Goal: Check status: Check status

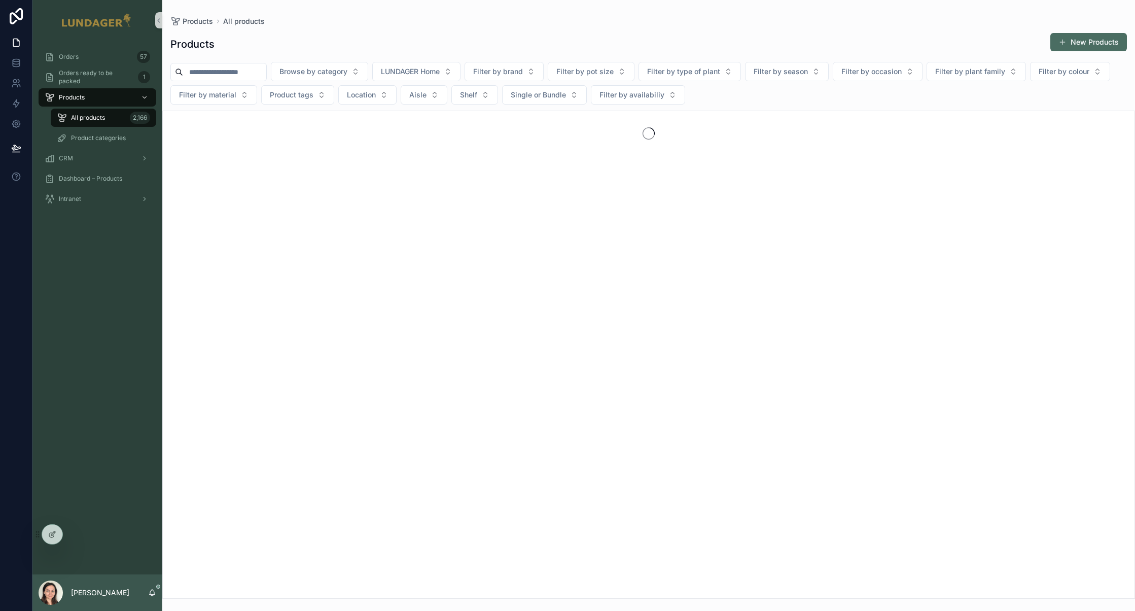
click at [223, 69] on input "scrollable content" at bounding box center [224, 72] width 83 height 14
type input "***"
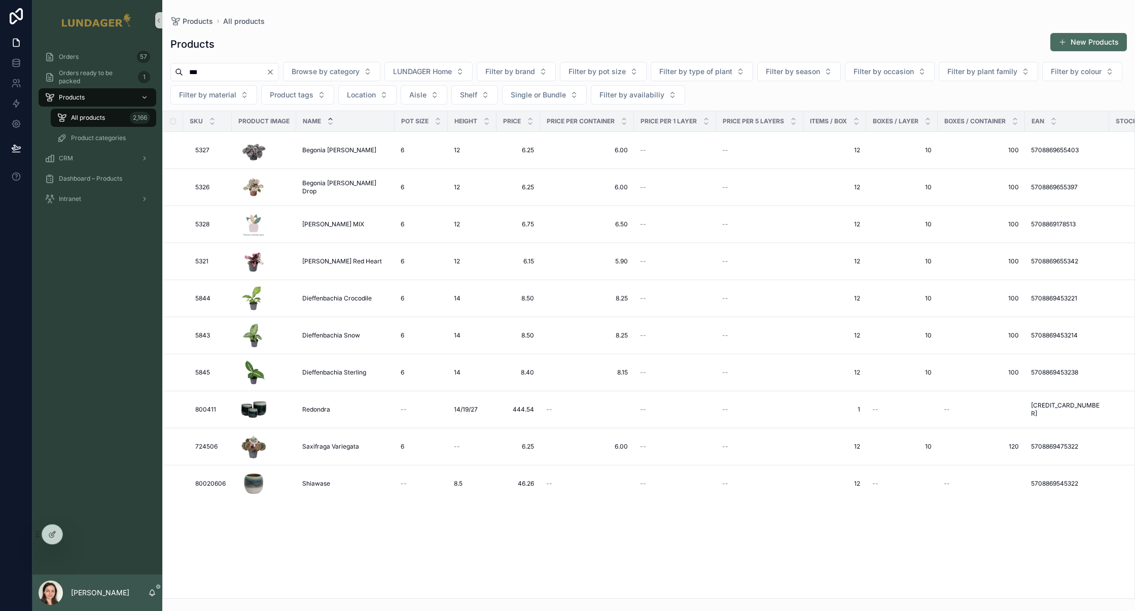
click at [236, 73] on input "***" at bounding box center [224, 72] width 83 height 14
click at [281, 40] on div "Products New Products" at bounding box center [648, 43] width 956 height 23
click at [101, 54] on div "Orders 57" at bounding box center [97, 57] width 105 height 16
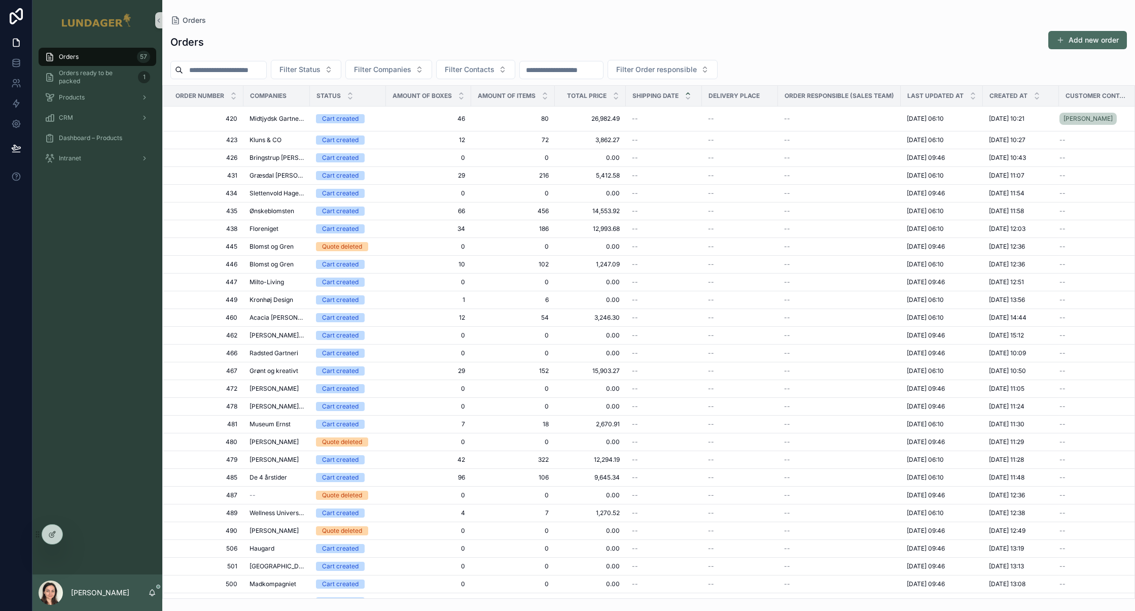
click at [250, 73] on input "scrollable content" at bounding box center [224, 70] width 83 height 14
type input "***"
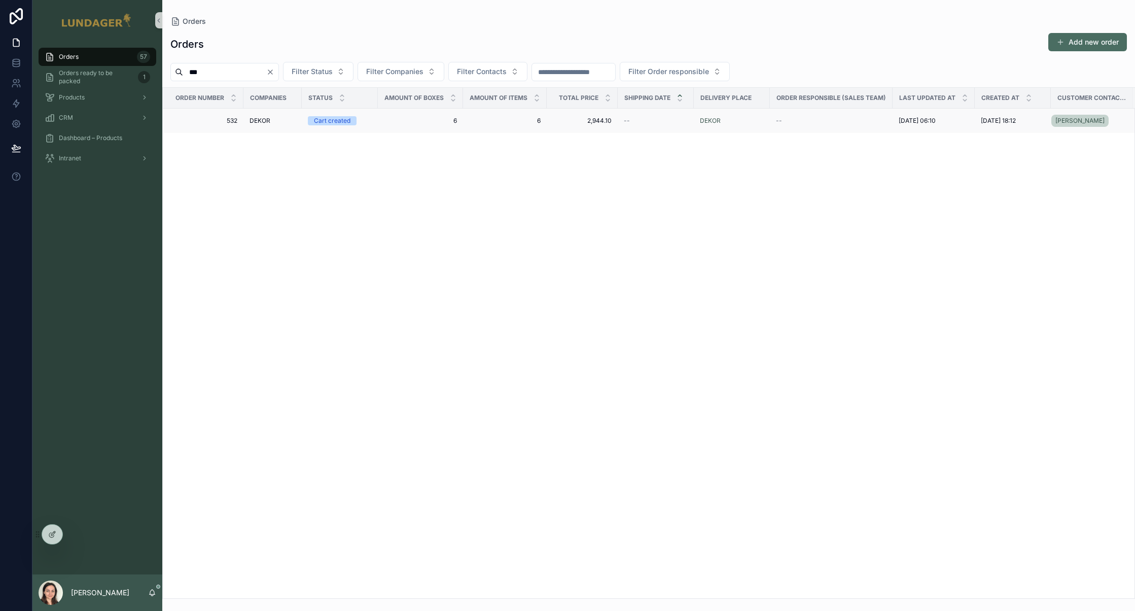
click at [273, 120] on div "DEKOR" at bounding box center [272, 121] width 46 height 8
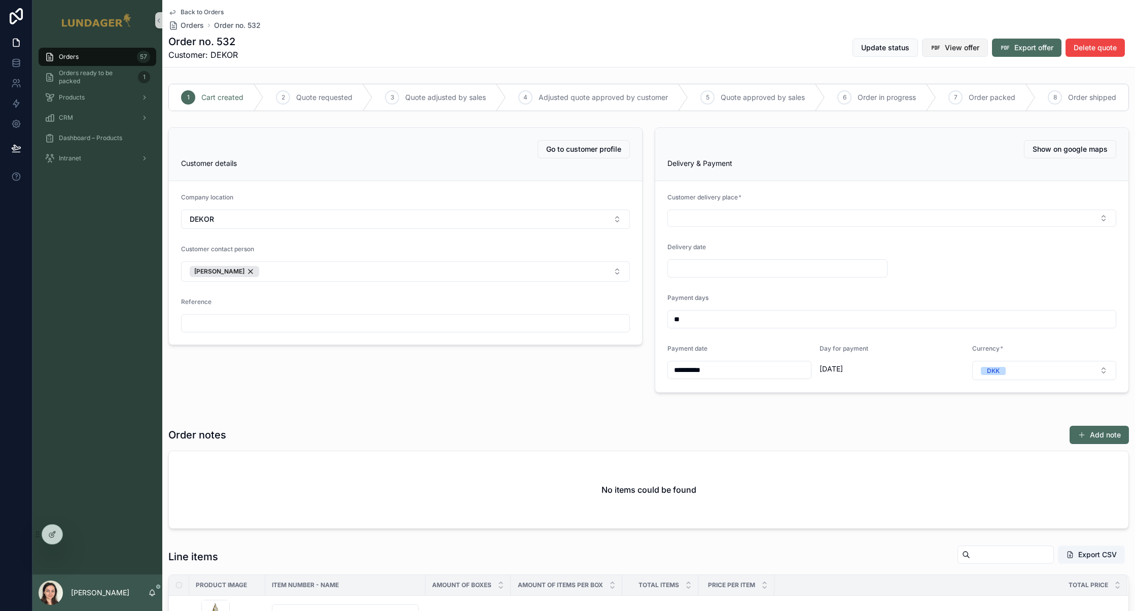
click at [945, 50] on span "View offer" at bounding box center [962, 48] width 34 height 10
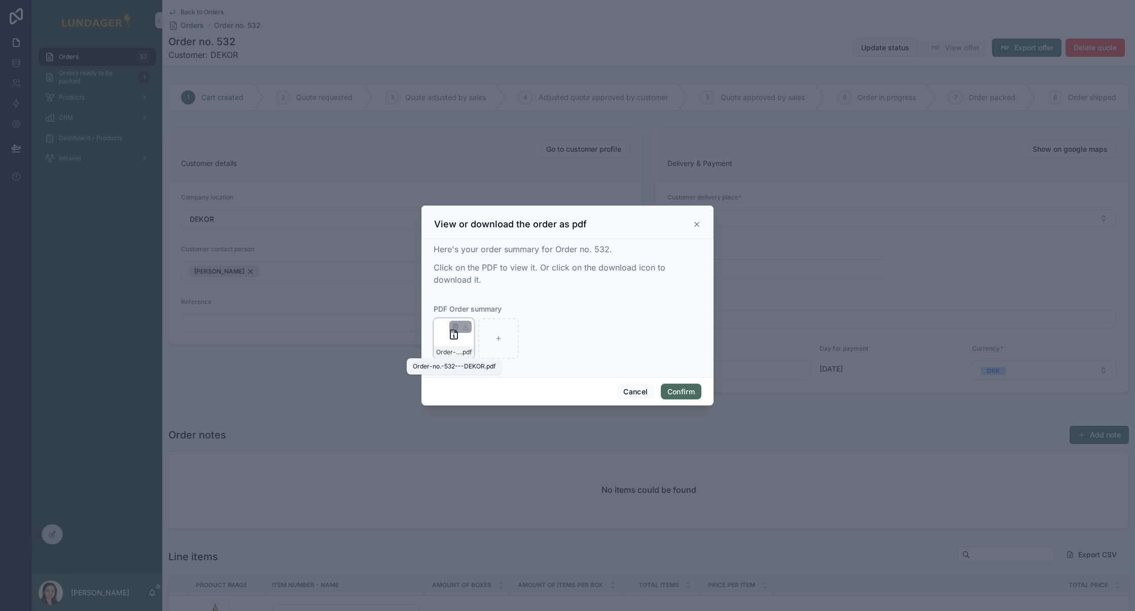
click at [454, 353] on span "Order-no.-532---DEKOR" at bounding box center [448, 352] width 25 height 8
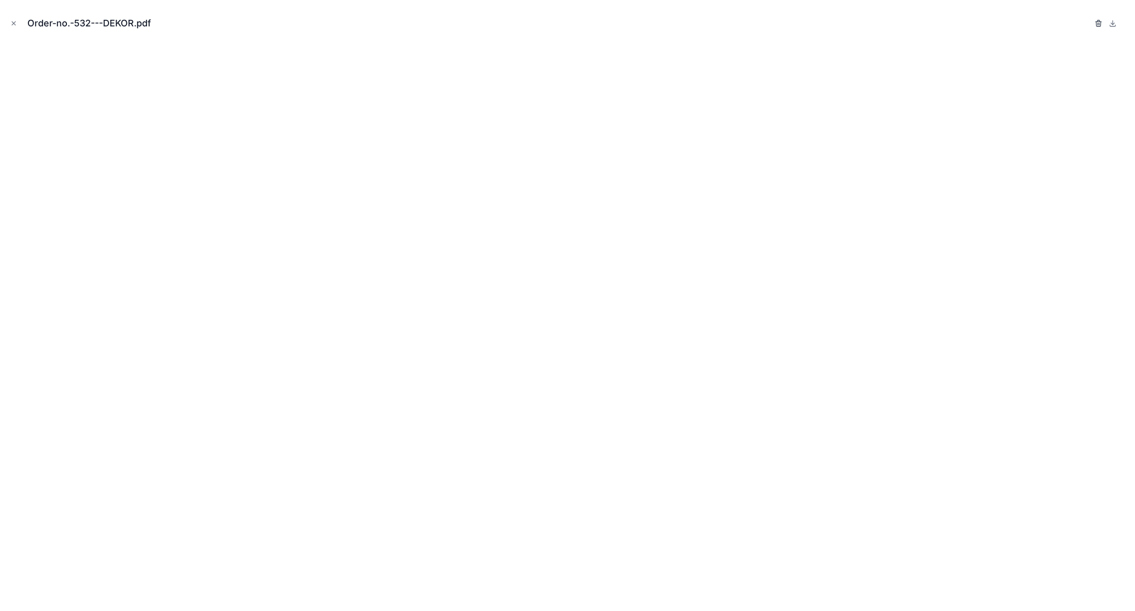
click at [1098, 24] on icon "button" at bounding box center [1098, 23] width 8 height 8
click at [1087, 25] on icon "button" at bounding box center [1088, 23] width 8 height 8
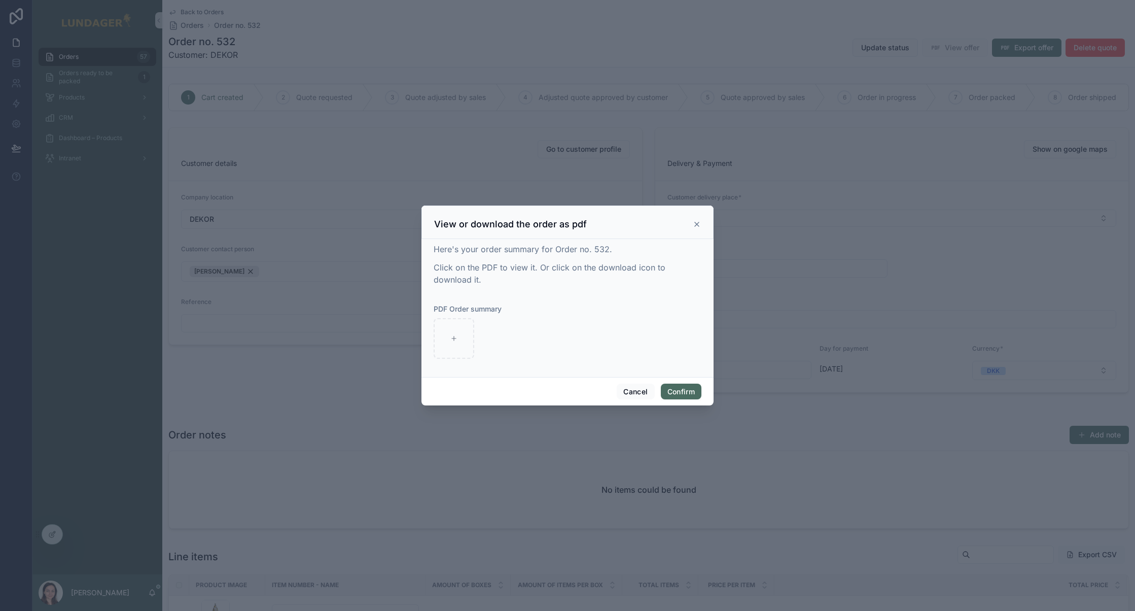
click at [699, 223] on icon at bounding box center [697, 224] width 8 height 8
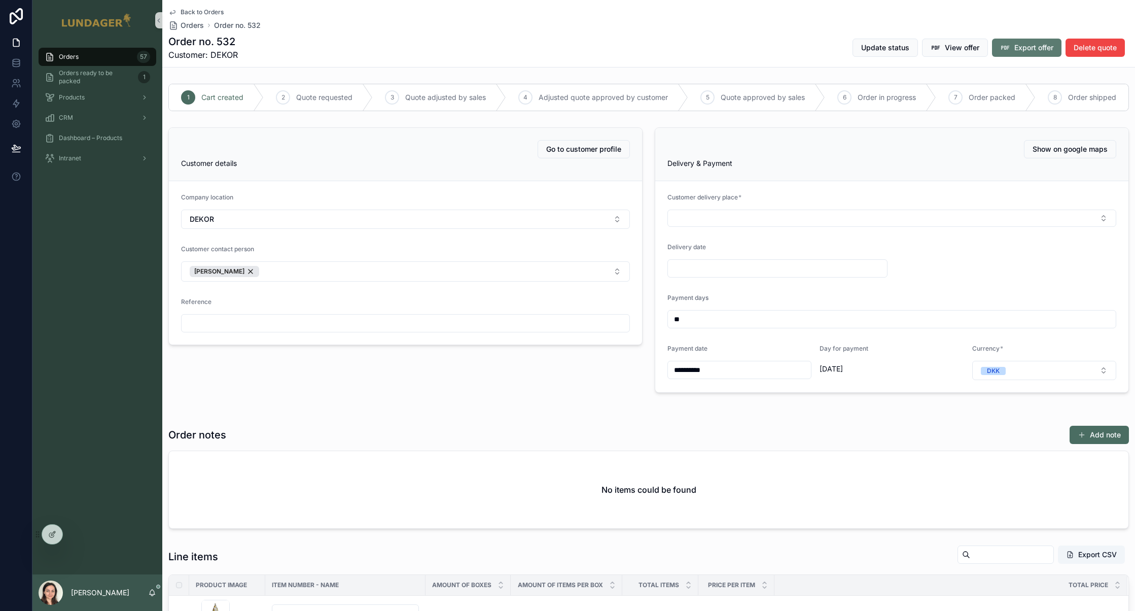
click at [1026, 50] on span "Export offer" at bounding box center [1033, 48] width 39 height 10
click at [924, 430] on div "Order notes Add note No items could be found" at bounding box center [648, 477] width 973 height 112
click at [947, 50] on span "View offer" at bounding box center [962, 48] width 34 height 10
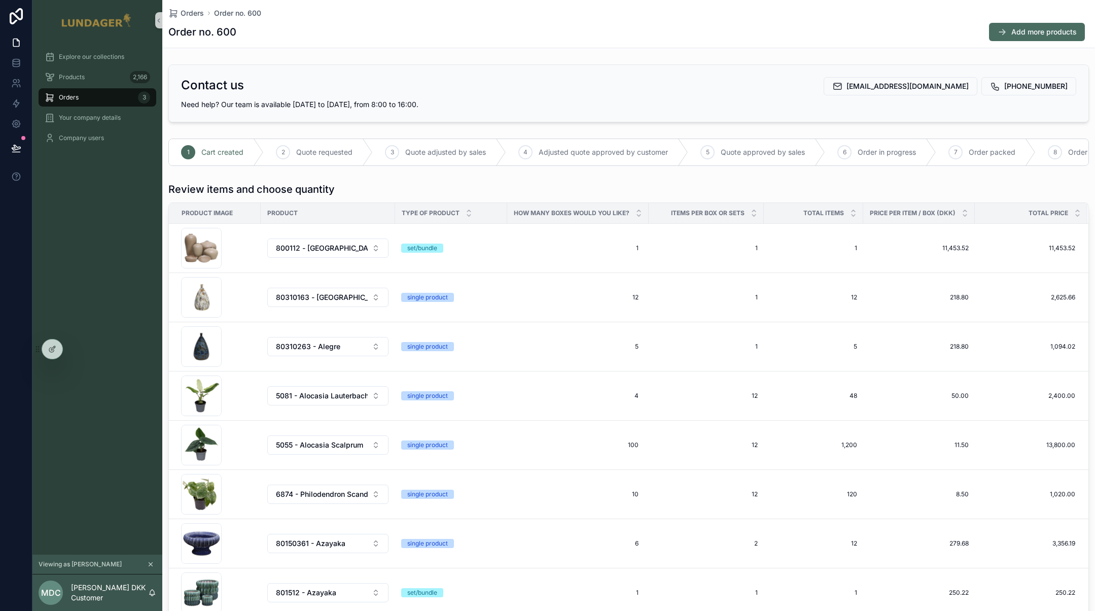
click at [62, 187] on div "Explore our collections Products 2,166 Orders 3 Your company details Company us…" at bounding box center [97, 298] width 130 height 514
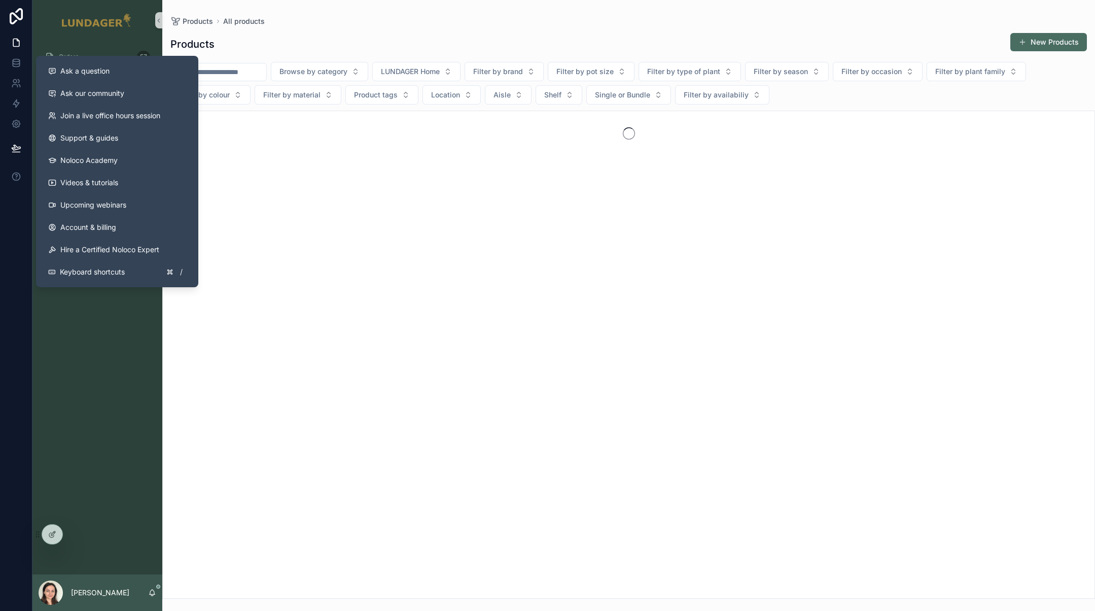
click at [119, 354] on div "Orders 57 Orders ready to be packed 1 Products All products 2,166 Product categ…" at bounding box center [97, 307] width 130 height 533
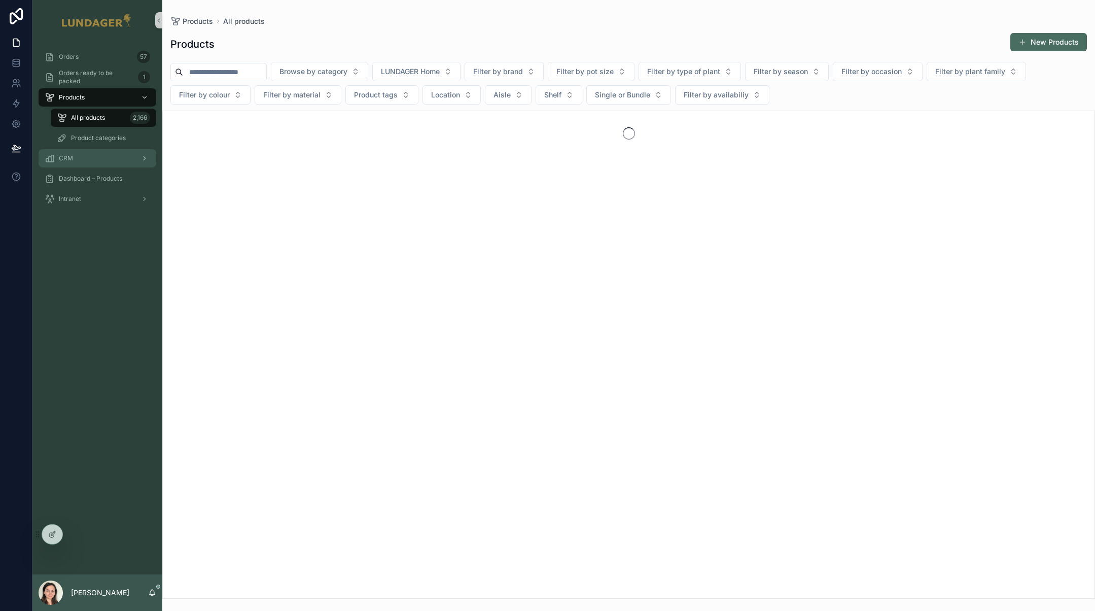
click at [85, 166] on div "CRM" at bounding box center [97, 158] width 105 height 16
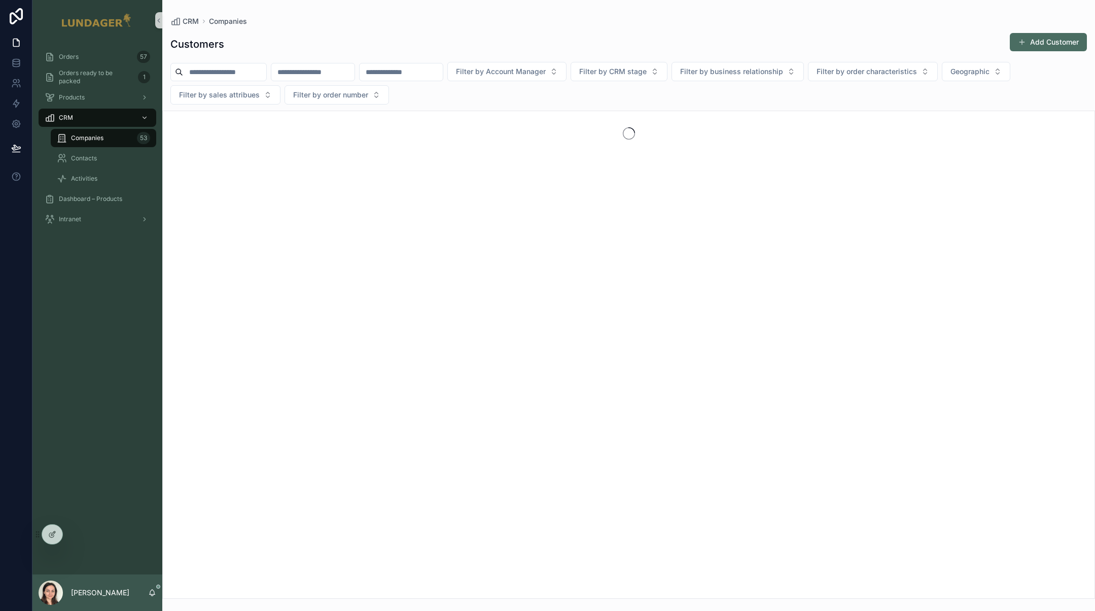
click at [210, 70] on input "scrollable content" at bounding box center [224, 72] width 83 height 14
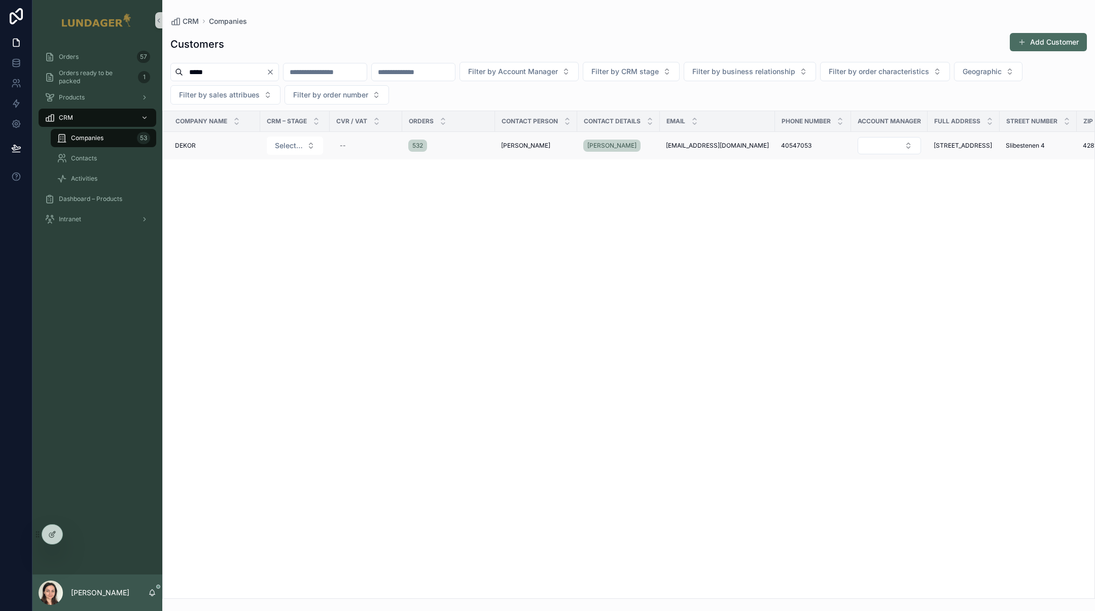
type input "*****"
click at [237, 149] on div "DEKOR DEKOR" at bounding box center [214, 145] width 79 height 8
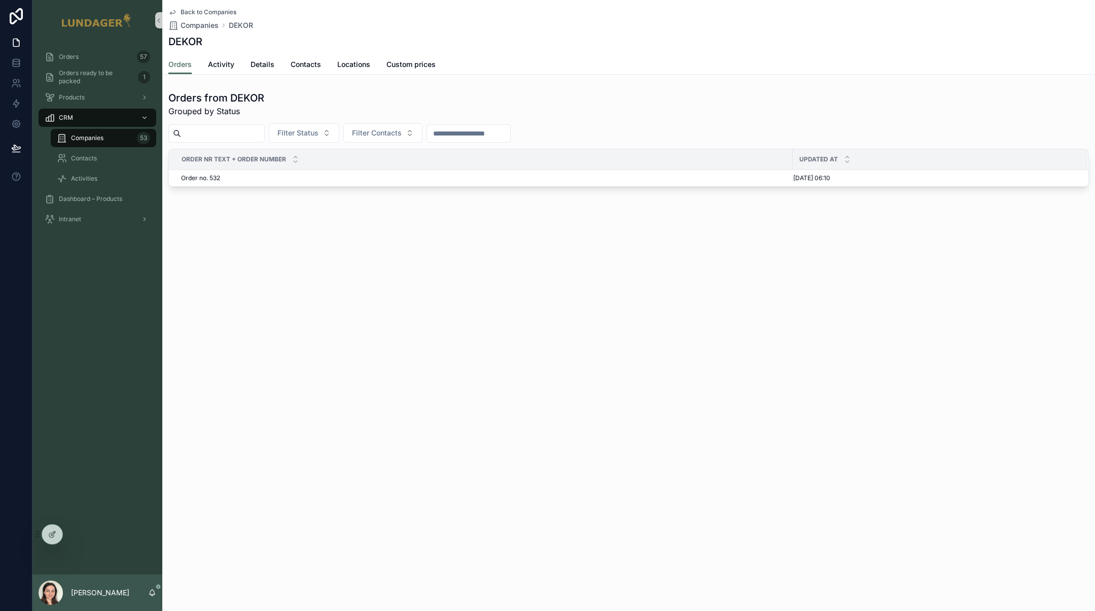
click at [333, 64] on div "Orders Activity Details Contacts Locations Custom prices" at bounding box center [628, 64] width 920 height 19
click at [340, 66] on span "Locations" at bounding box center [353, 64] width 33 height 10
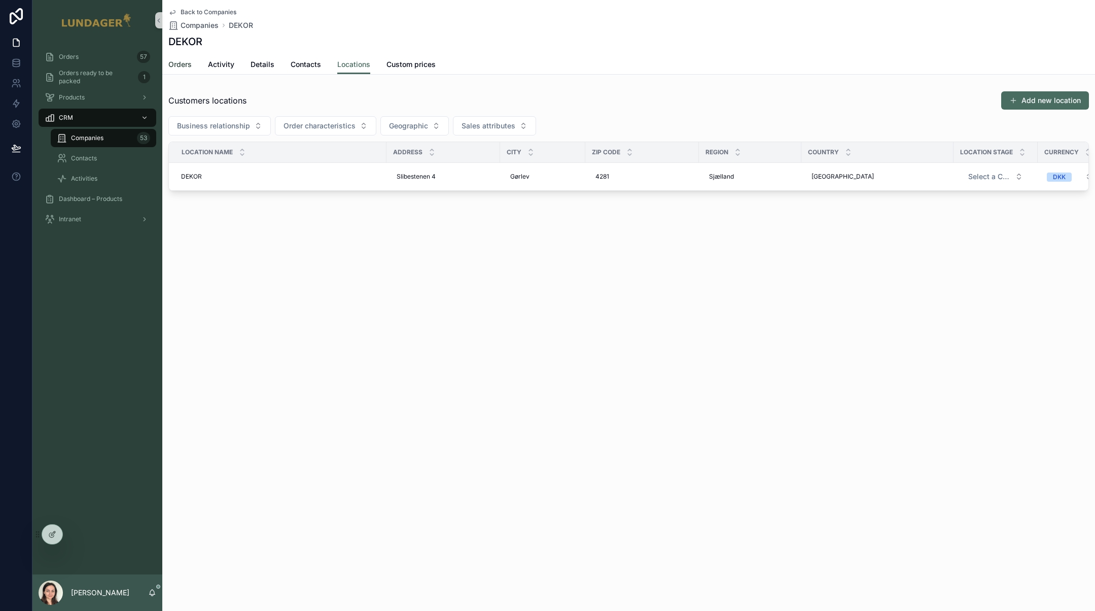
click at [181, 64] on span "Orders" at bounding box center [179, 64] width 23 height 10
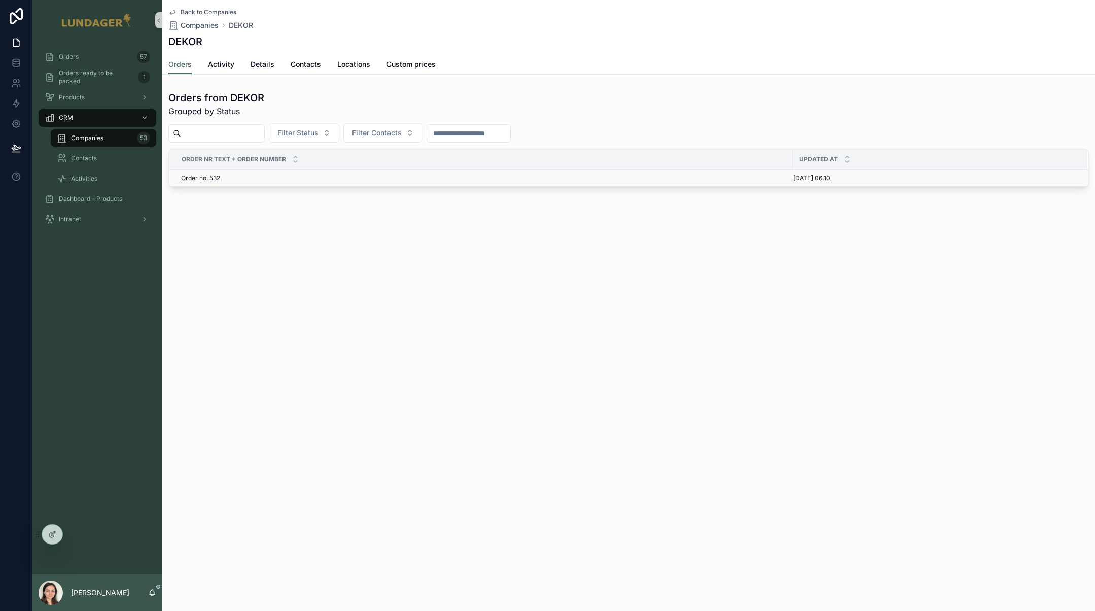
click at [315, 177] on div "Order no. 532 Order no. 532" at bounding box center [483, 178] width 605 height 8
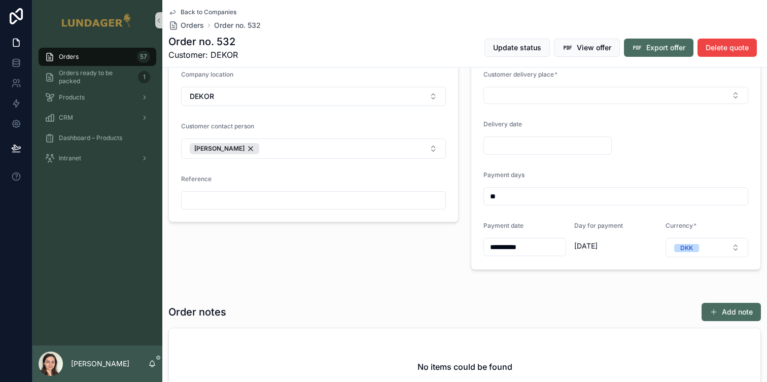
scroll to position [136, 0]
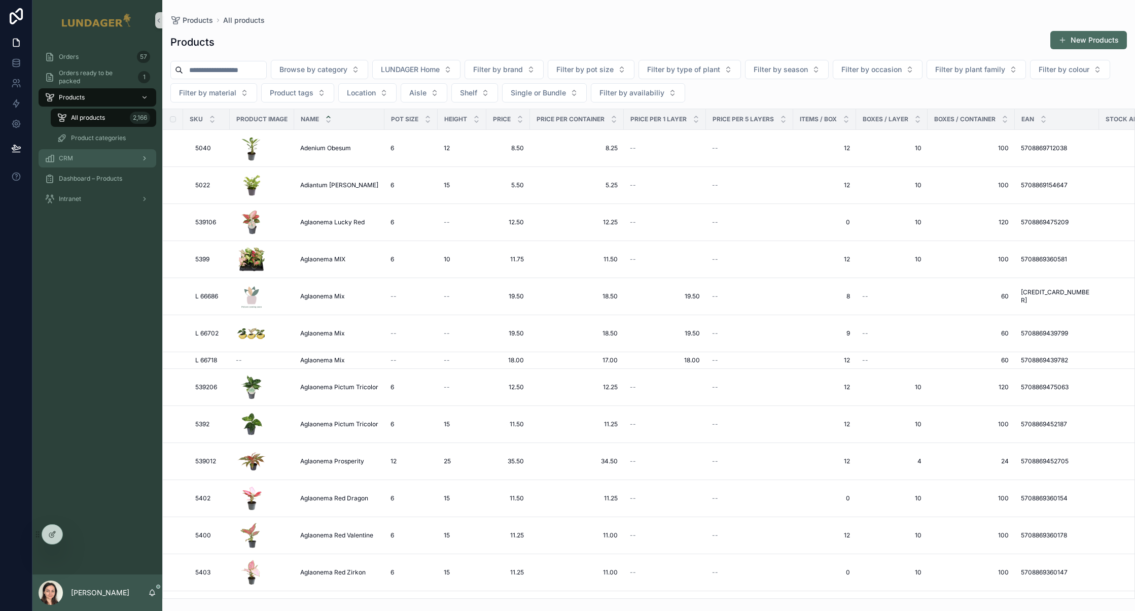
click at [64, 154] on span "CRM" at bounding box center [66, 158] width 14 height 8
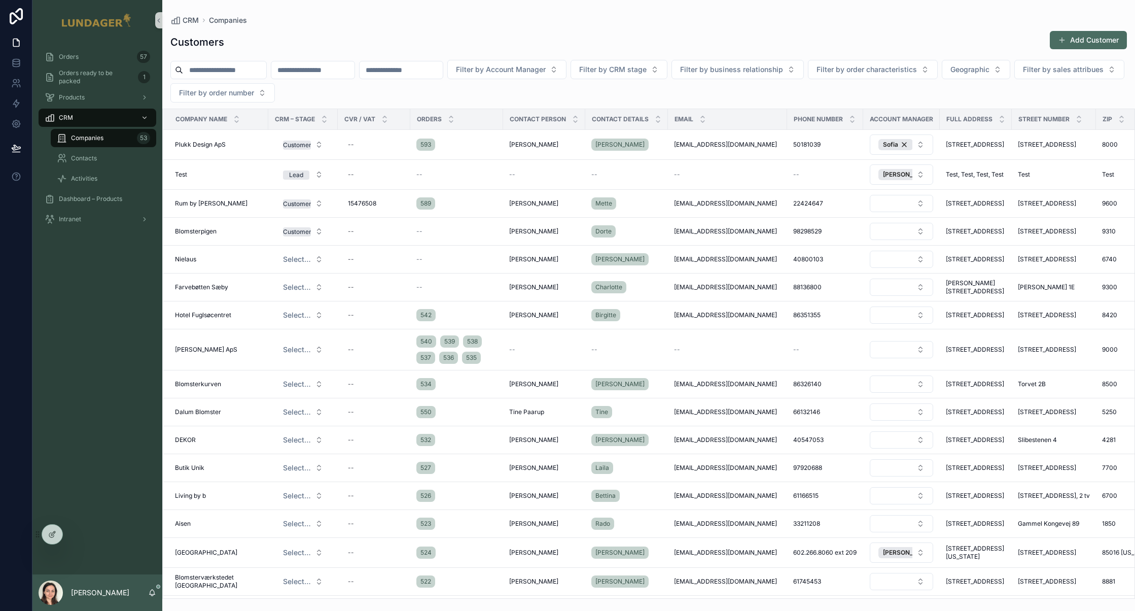
click at [222, 71] on input "scrollable content" at bounding box center [224, 70] width 83 height 14
type input "*****"
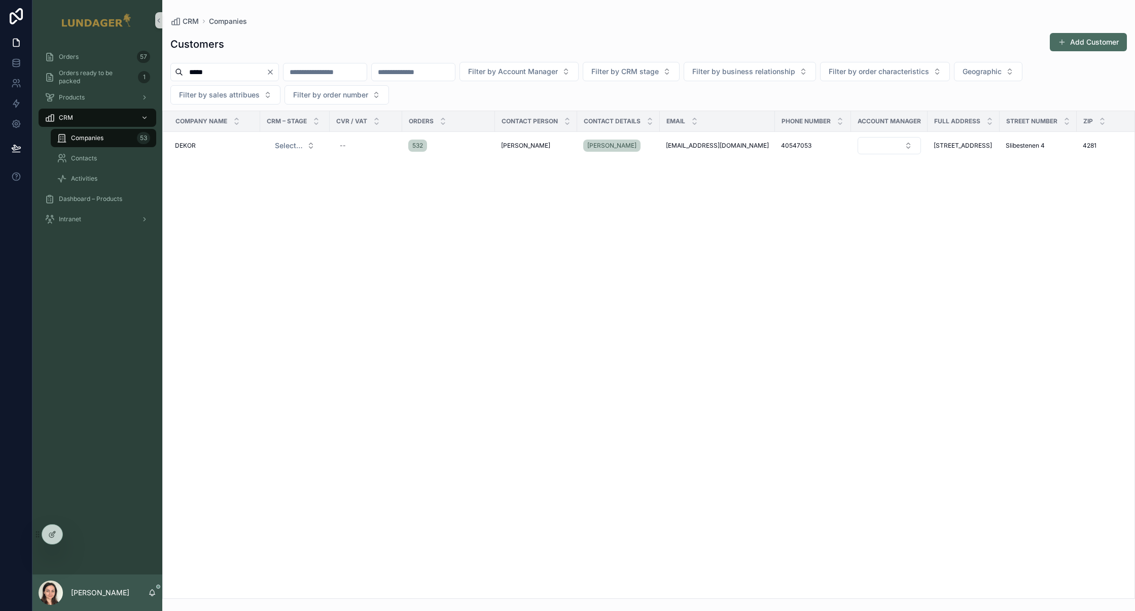
click at [628, 226] on div "Company name CRM – Stage CVR / VAT Orders Contact person Contact details Email …" at bounding box center [649, 354] width 972 height 487
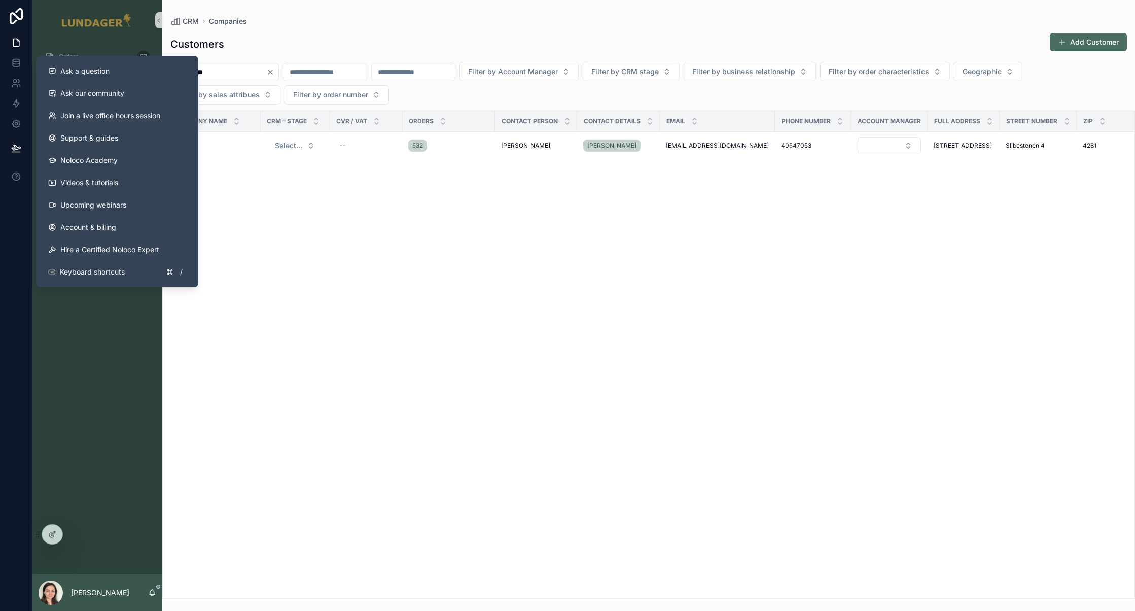
click at [110, 395] on div "Orders 57 Orders ready to be packed 1 Products CRM Companies 53 Contacts Activi…" at bounding box center [97, 307] width 130 height 533
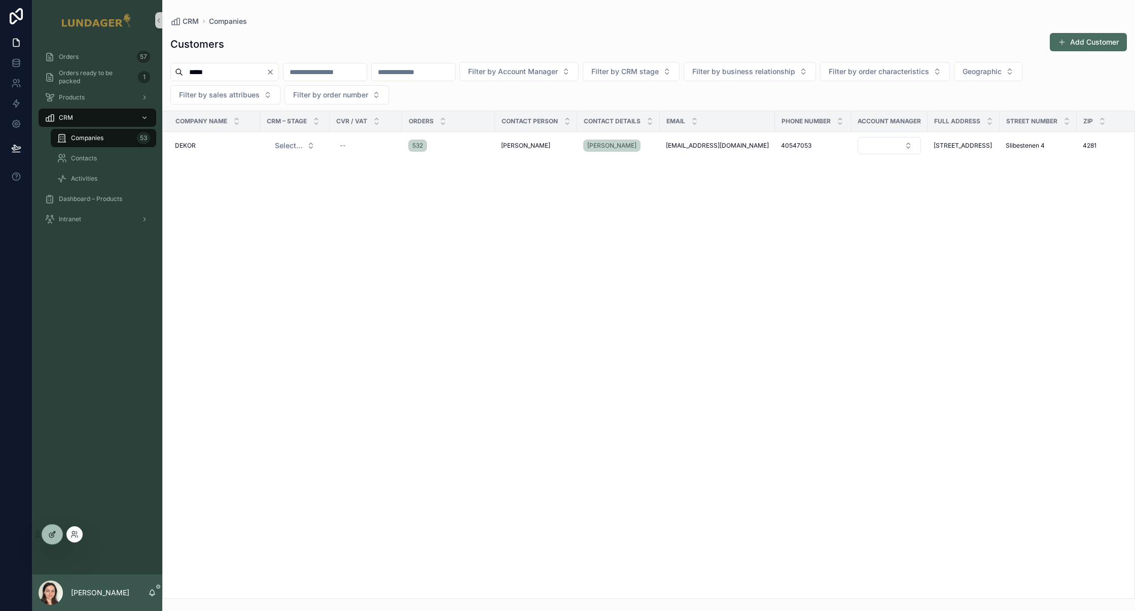
click at [52, 537] on icon at bounding box center [52, 534] width 8 height 8
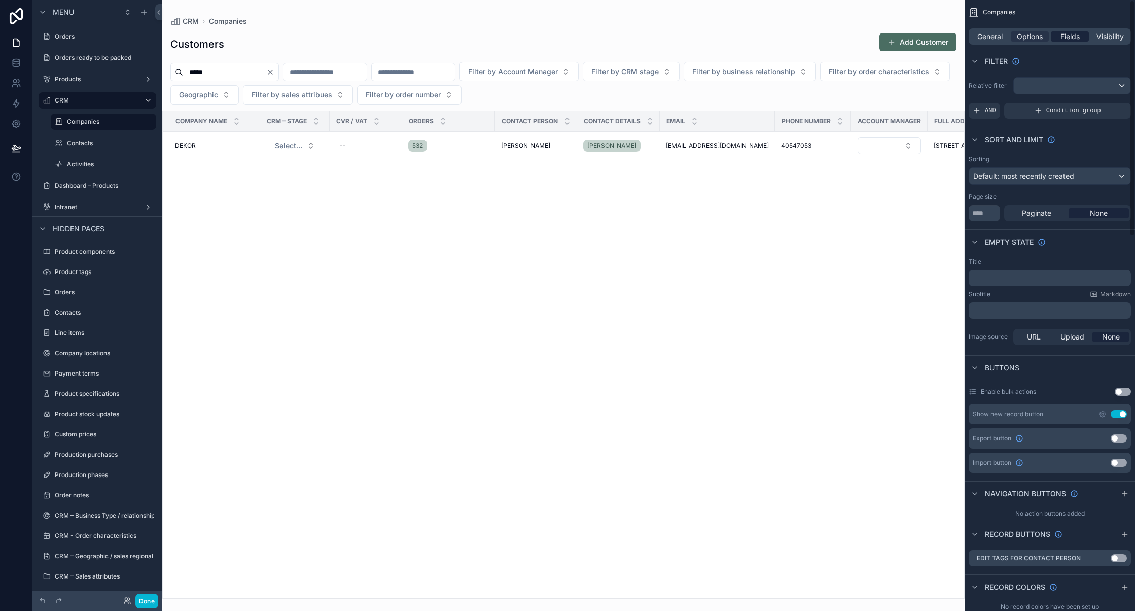
click at [1077, 35] on span "Fields" at bounding box center [1069, 36] width 19 height 10
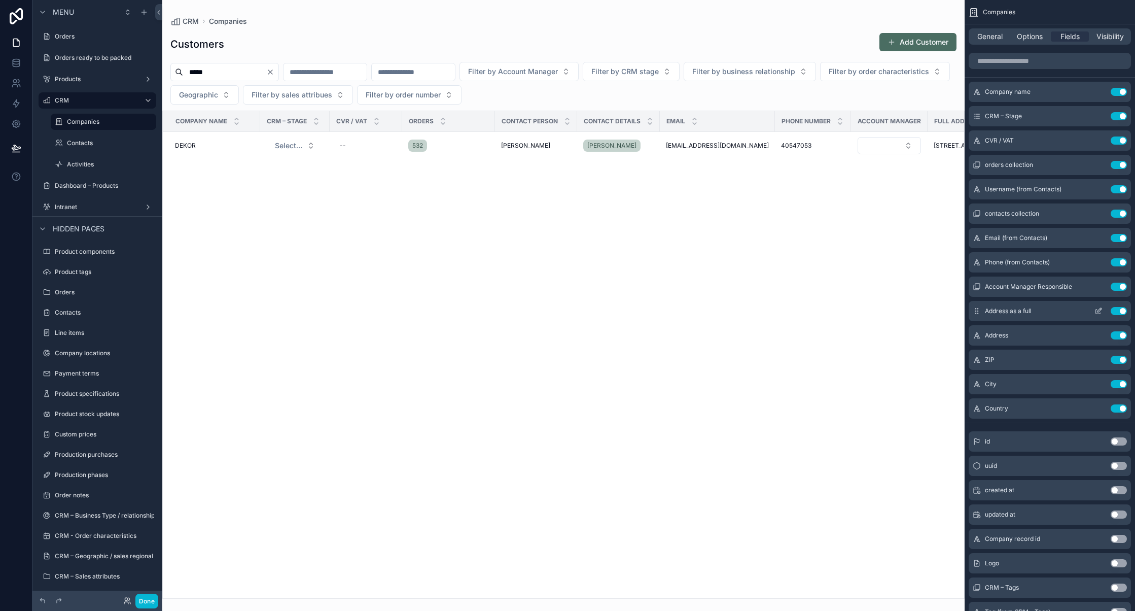
click at [1100, 309] on icon "scrollable content" at bounding box center [1098, 311] width 8 height 8
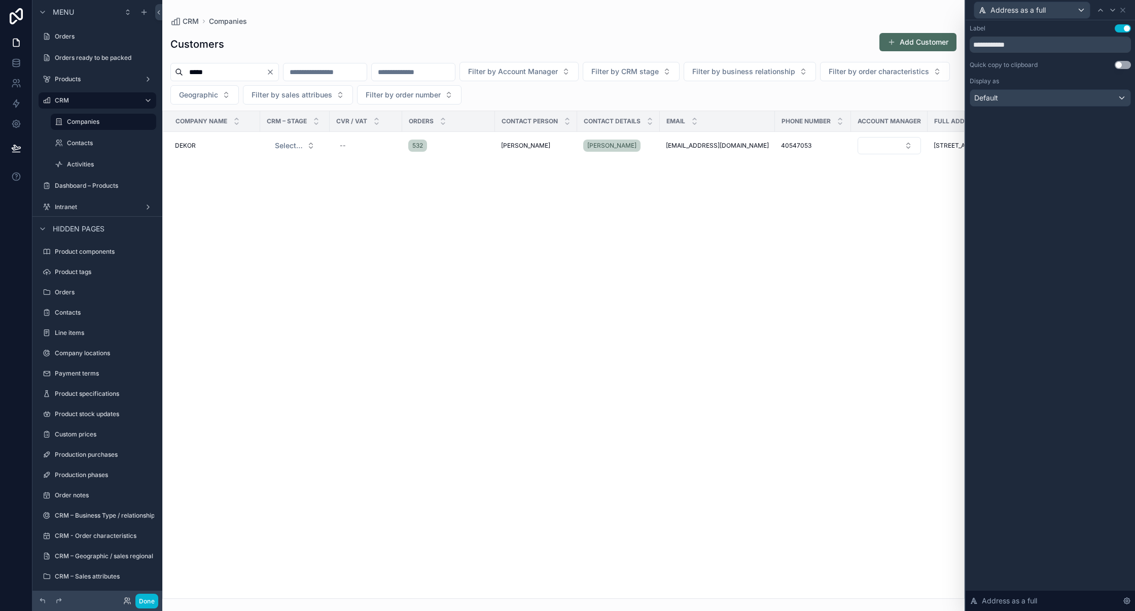
click at [1128, 63] on button "Use setting" at bounding box center [1123, 65] width 16 height 8
click at [1104, 11] on div at bounding box center [1100, 10] width 12 height 12
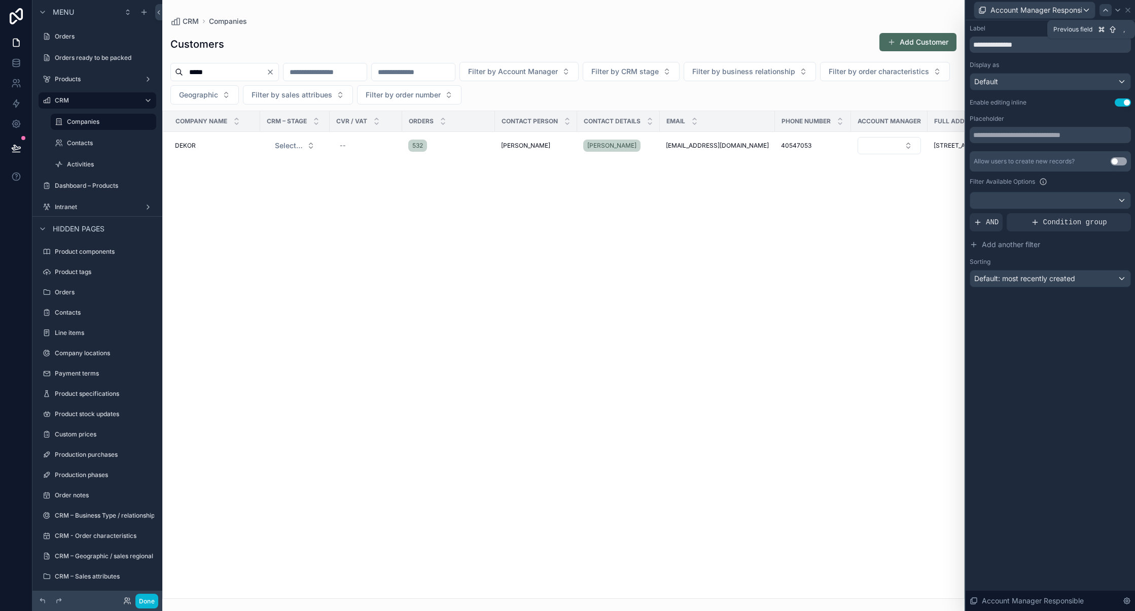
click at [1102, 11] on icon at bounding box center [1105, 10] width 8 height 8
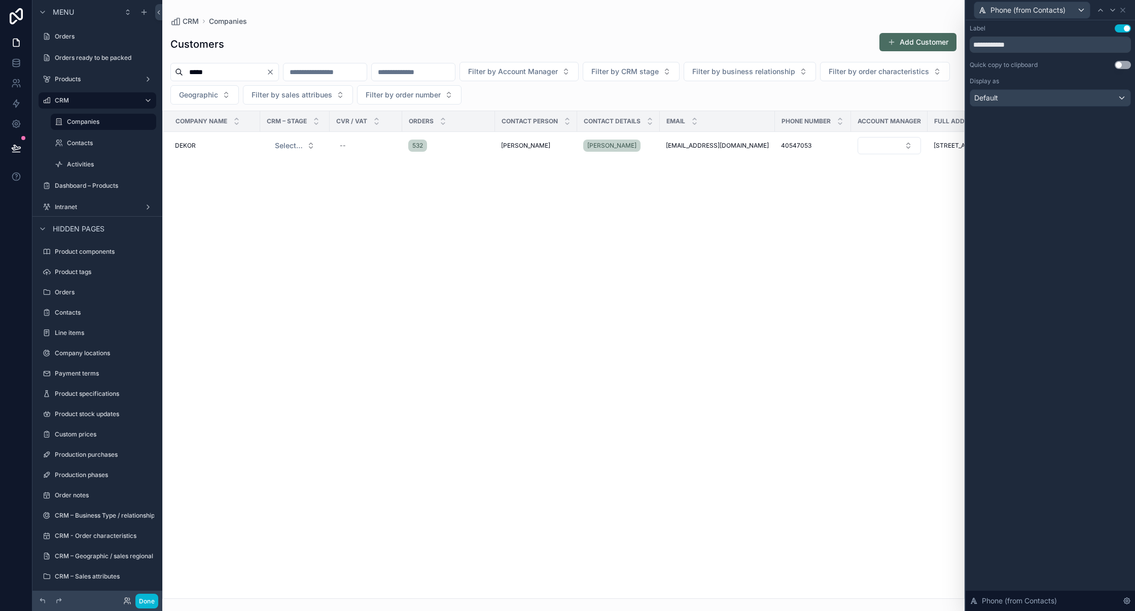
click at [1126, 64] on button "Use setting" at bounding box center [1123, 65] width 16 height 8
click at [1099, 9] on icon at bounding box center [1100, 10] width 8 height 8
click at [1120, 67] on button "Use setting" at bounding box center [1123, 65] width 16 height 8
click at [1101, 11] on icon at bounding box center [1100, 10] width 8 height 8
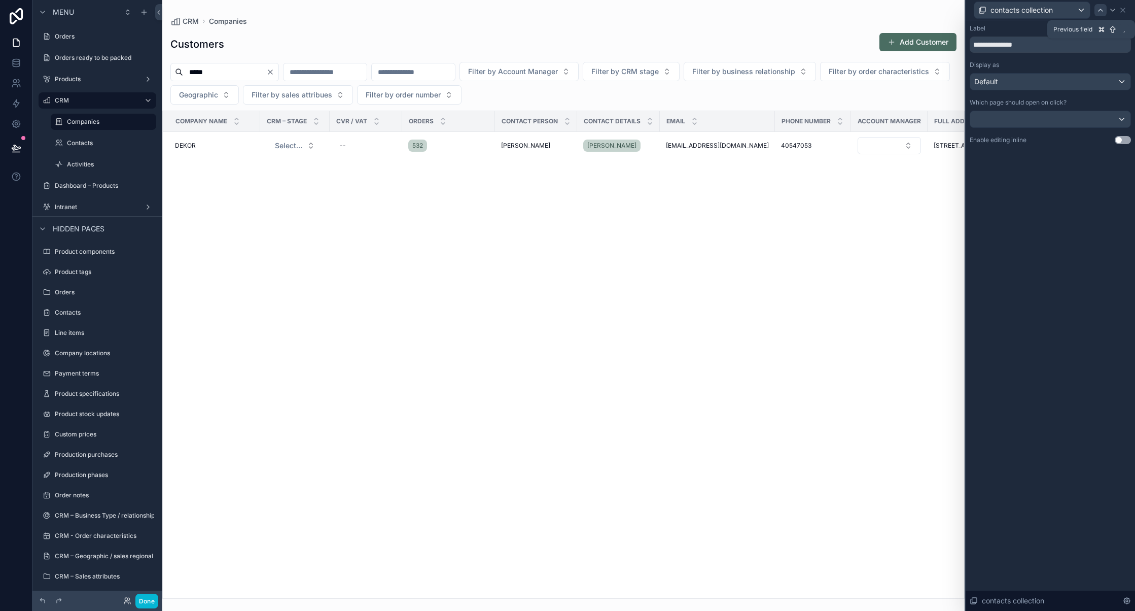
click at [1102, 12] on icon at bounding box center [1100, 10] width 8 height 8
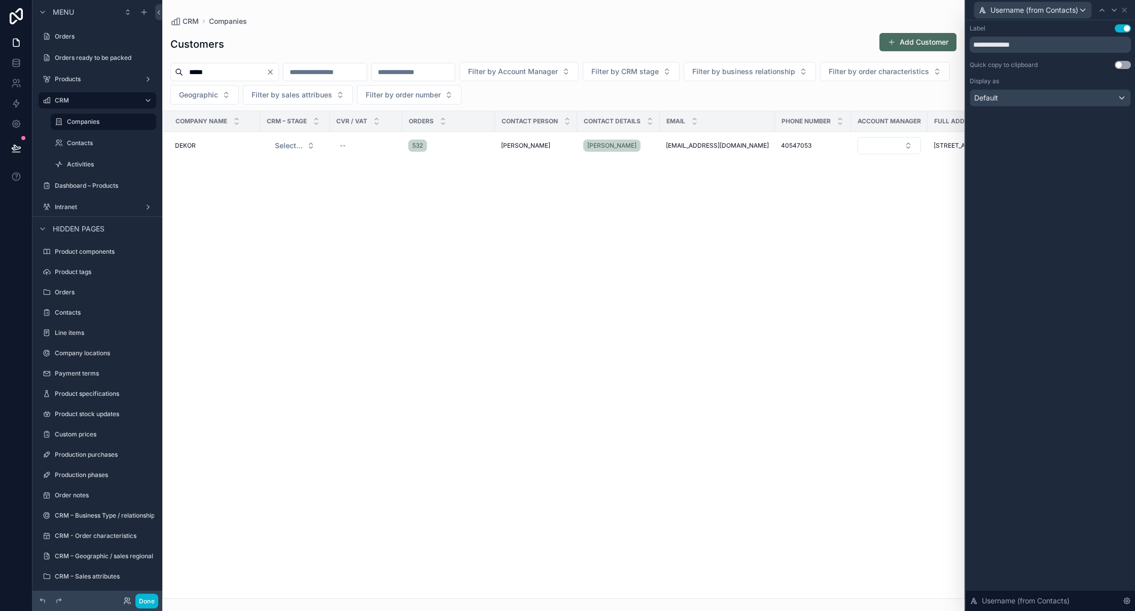
click at [1125, 63] on button "Use setting" at bounding box center [1123, 65] width 16 height 8
click at [1101, 9] on icon at bounding box center [1102, 10] width 8 height 8
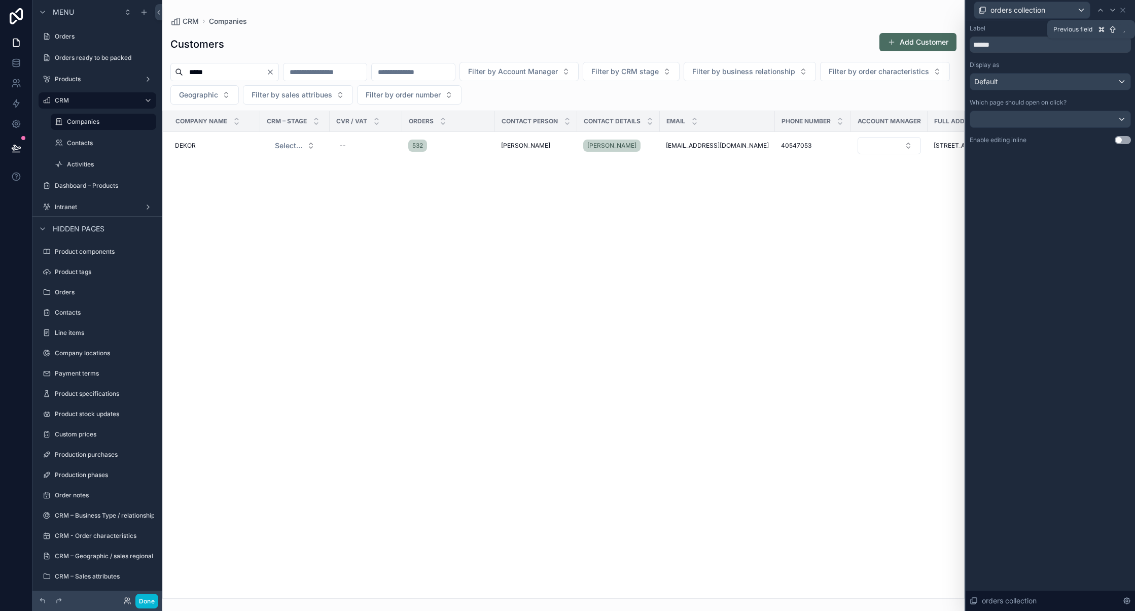
click at [1099, 8] on icon at bounding box center [1100, 10] width 8 height 8
click at [1100, 13] on icon at bounding box center [1100, 10] width 8 height 8
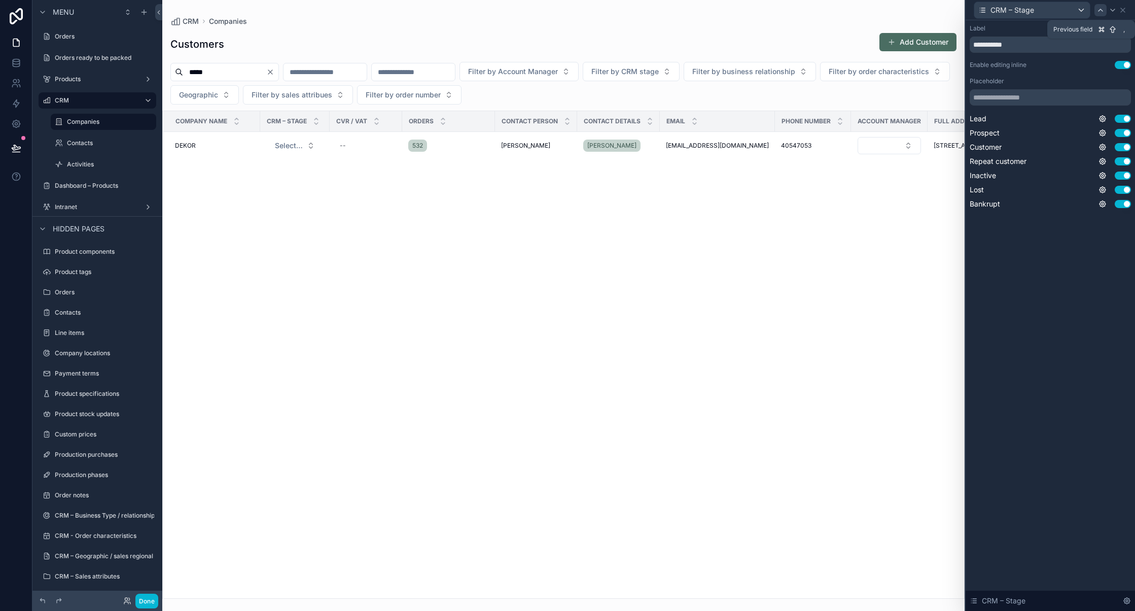
click at [1100, 7] on icon at bounding box center [1100, 10] width 8 height 8
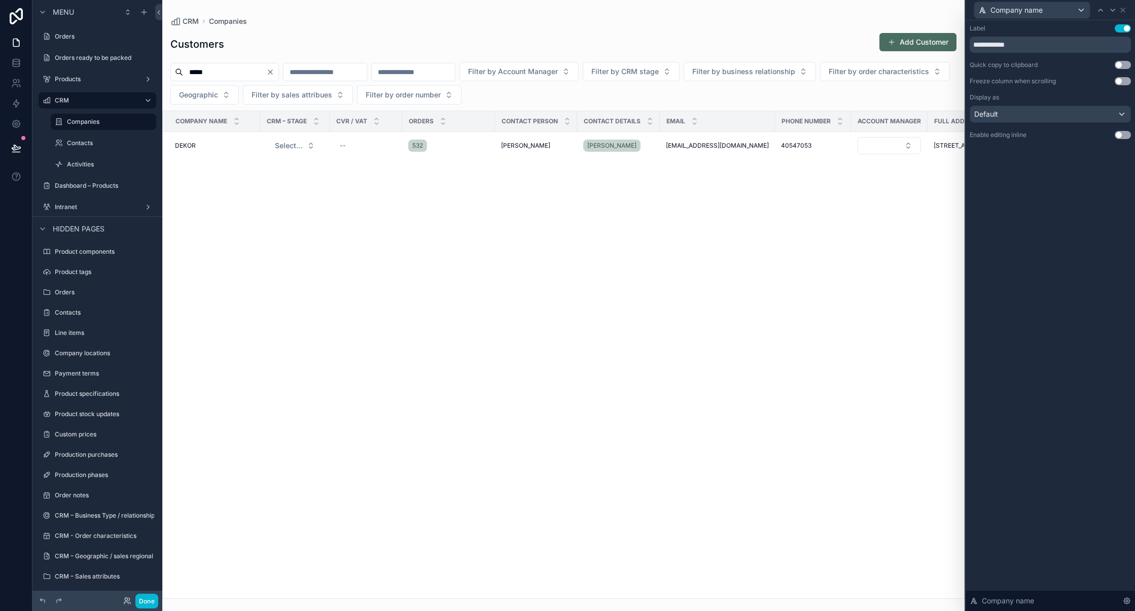
click at [1122, 65] on button "Use setting" at bounding box center [1123, 65] width 16 height 8
click at [1126, 81] on button "Use setting" at bounding box center [1123, 81] width 16 height 8
click at [147, 593] on button "Done" at bounding box center [146, 600] width 23 height 15
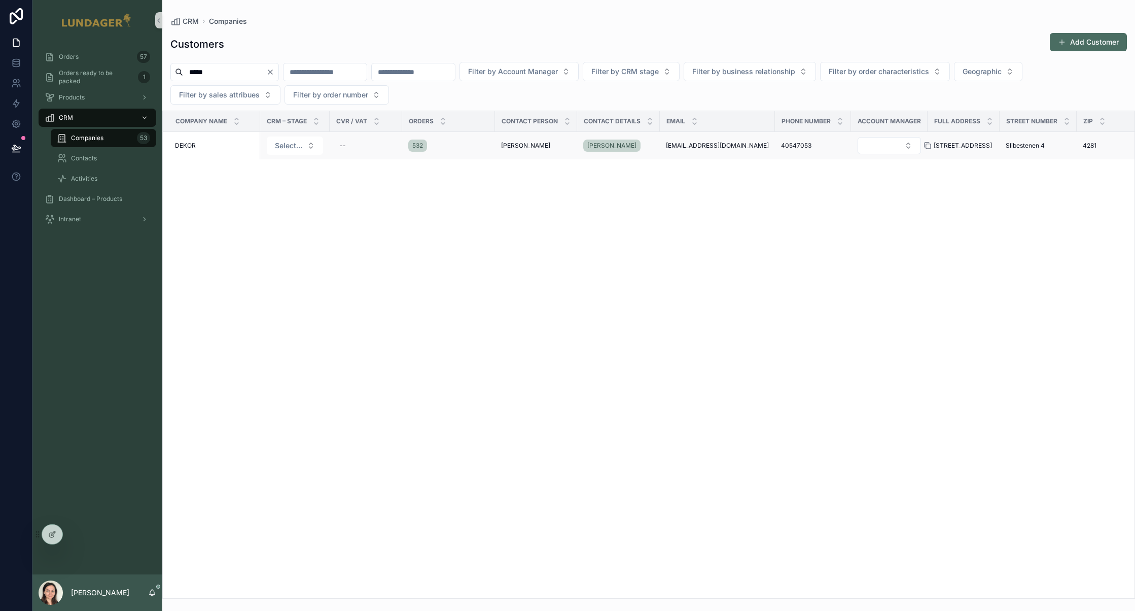
click at [926, 146] on icon "scrollable content" at bounding box center [927, 145] width 8 height 8
click at [81, 65] on link "Orders 57" at bounding box center [98, 57] width 118 height 18
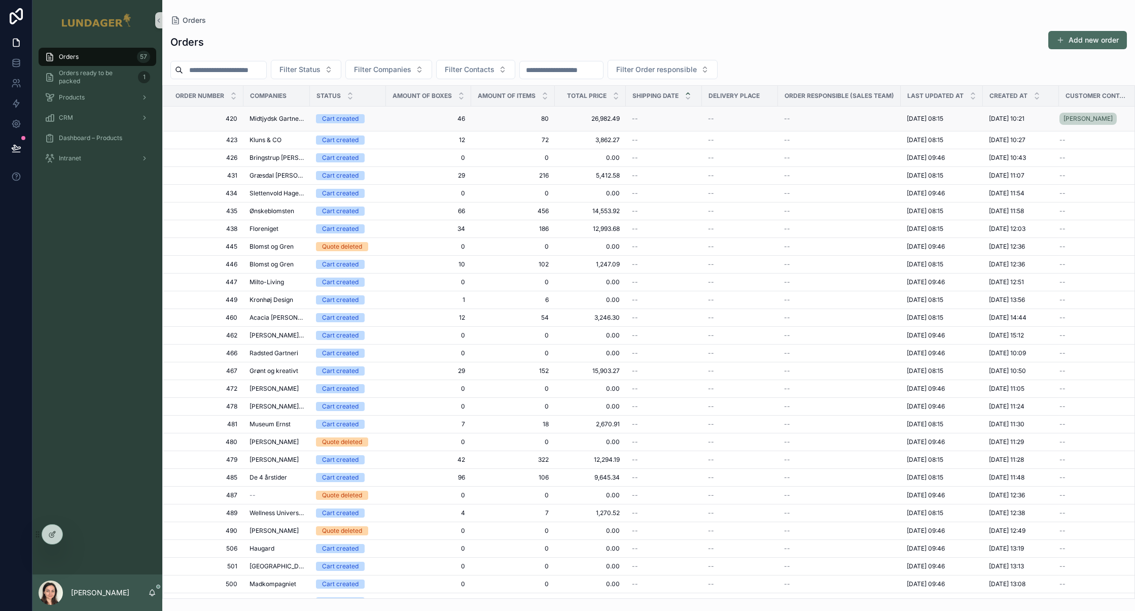
click at [421, 122] on span "46" at bounding box center [428, 119] width 73 height 8
click at [262, 70] on input "scrollable content" at bounding box center [224, 70] width 83 height 14
type input "***"
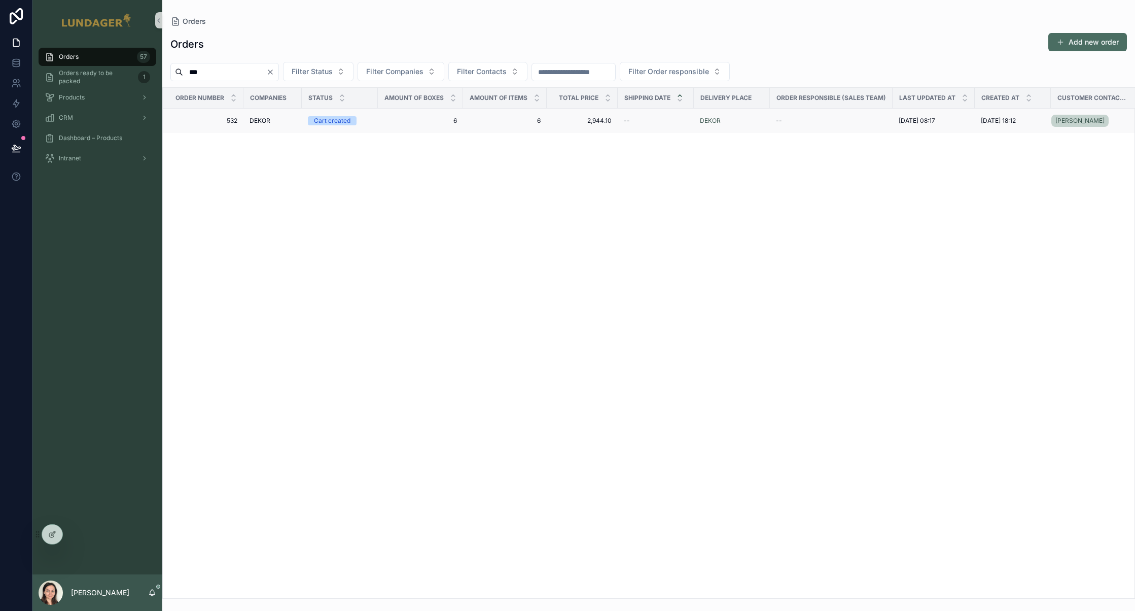
click at [413, 124] on span "6" at bounding box center [420, 121] width 73 height 8
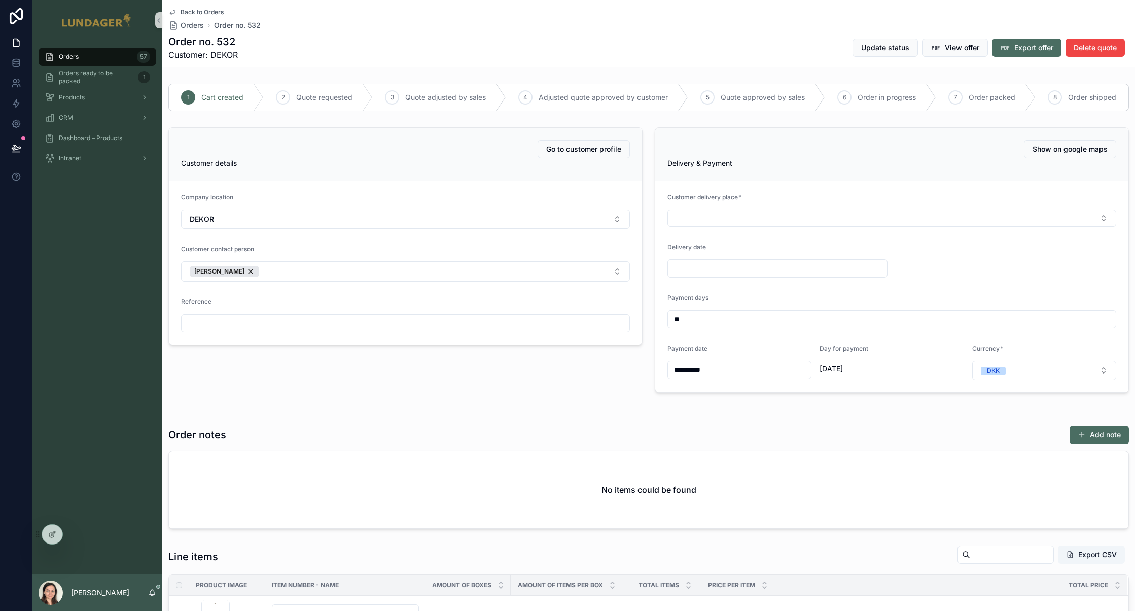
scroll to position [257, 0]
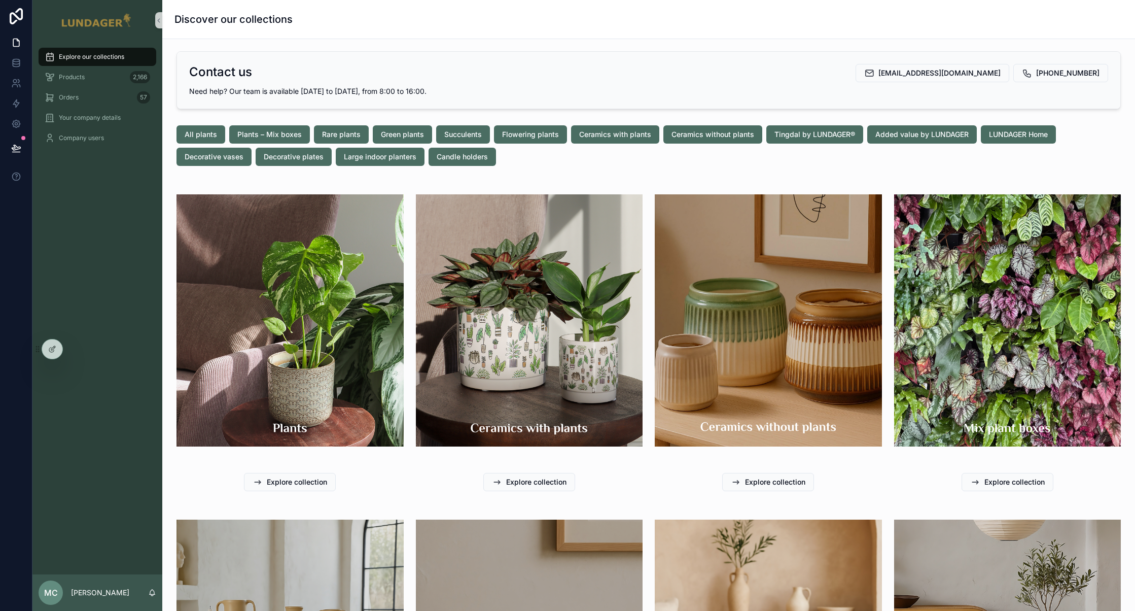
drag, startPoint x: 1046, startPoint y: 72, endPoint x: 1087, endPoint y: 113, distance: 58.4
click at [1087, 113] on div "Contact us [EMAIL_ADDRESS][DOMAIN_NAME] [PHONE_NUMBER] Need help? Our team is a…" at bounding box center [648, 462] width 973 height 846
